Goal: Contribute content

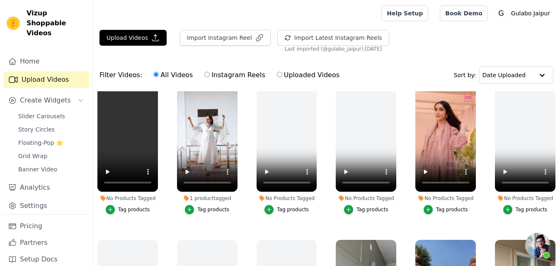
scroll to position [10, 0]
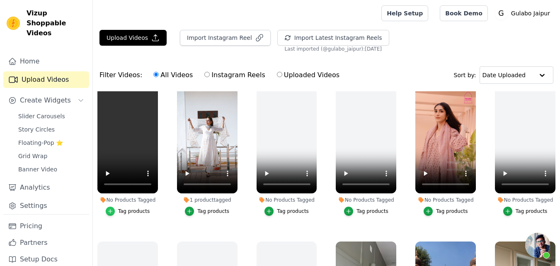
click at [115, 207] on div "button" at bounding box center [110, 211] width 9 height 9
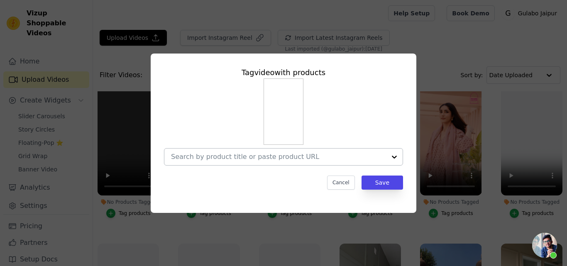
click at [234, 154] on input "No Products Tagged Tag video with products Cancel Save Tag products" at bounding box center [278, 157] width 215 height 8
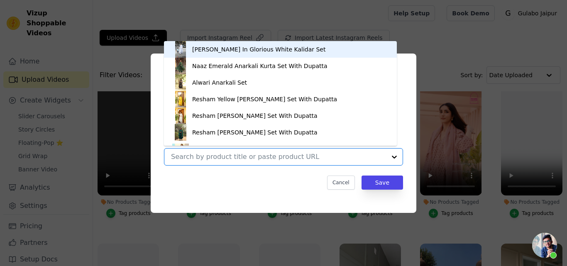
paste input "HANIA BLACK STRAIGHT SET"
type input "HANIA BLACK STRAIGHT SET"
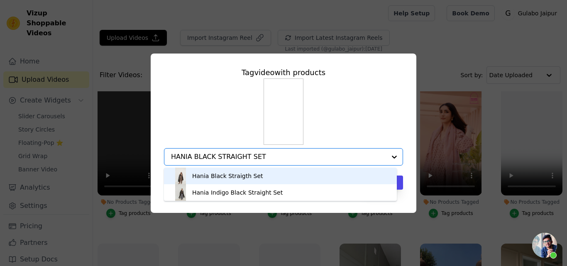
click at [231, 179] on div "Hania Black Straigth Set" at bounding box center [227, 176] width 71 height 8
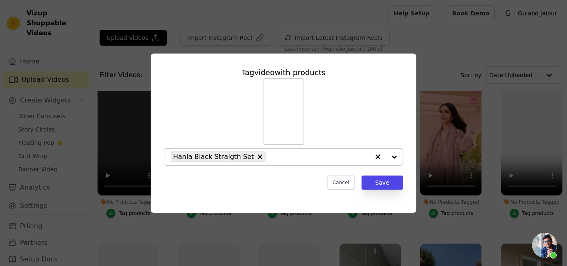
click at [379, 175] on div "Tag video with products Hania Black Straigth Set Cancel Save" at bounding box center [283, 128] width 252 height 136
click at [379, 181] on button "Save" at bounding box center [381, 182] width 41 height 14
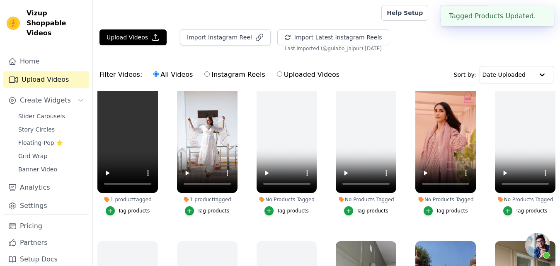
scroll to position [0, 0]
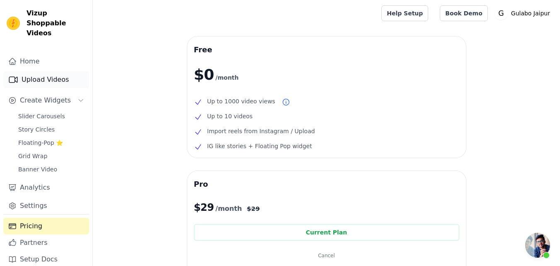
click at [45, 75] on link "Upload Videos" at bounding box center [46, 79] width 86 height 17
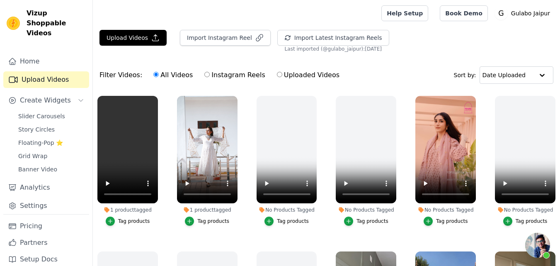
click at [377, 57] on div "Upload Videos Import Instagram Reel Import Latest Instagram Reels Import Latest…" at bounding box center [326, 180] width 467 height 301
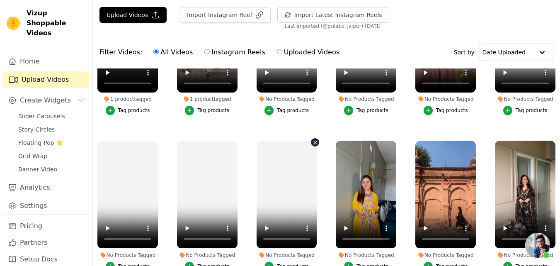
scroll to position [92, 0]
